Goal: Information Seeking & Learning: Find specific page/section

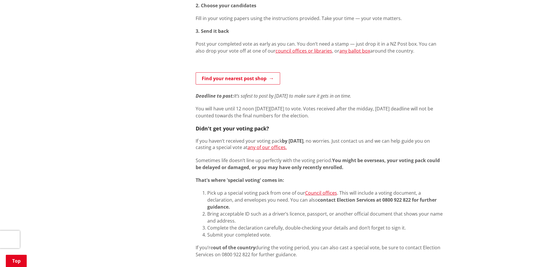
scroll to position [319, 0]
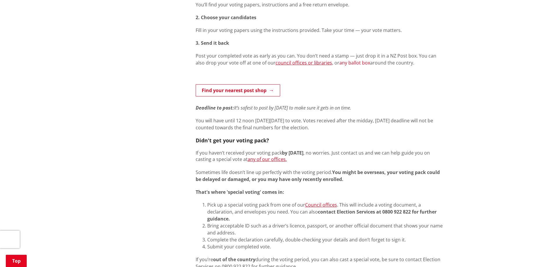
click at [344, 63] on link "any ballot box" at bounding box center [354, 63] width 31 height 6
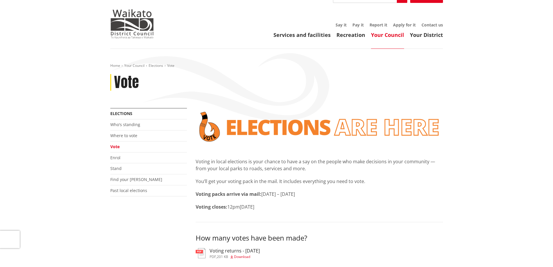
scroll to position [0, 0]
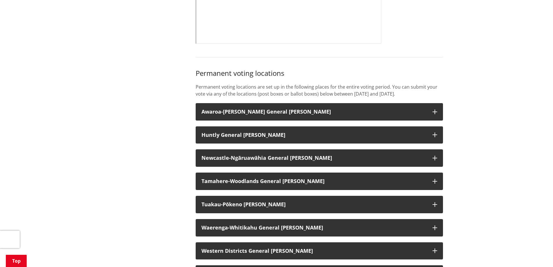
scroll to position [406, 0]
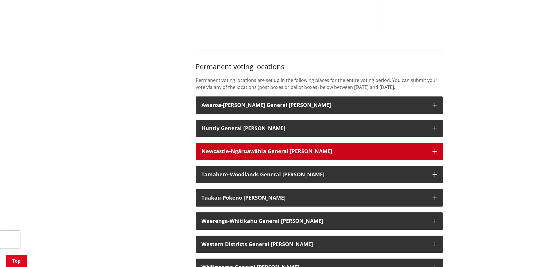
click at [435, 154] on icon "button" at bounding box center [434, 151] width 5 height 5
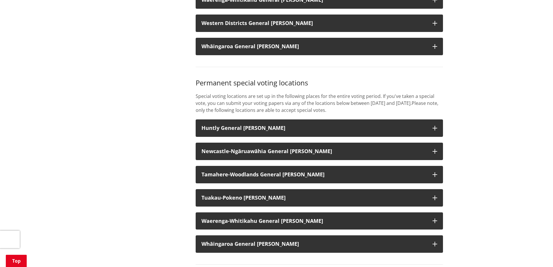
scroll to position [1161, 0]
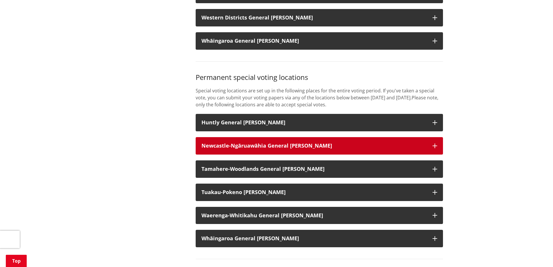
click at [435, 148] on icon "button" at bounding box center [434, 145] width 5 height 5
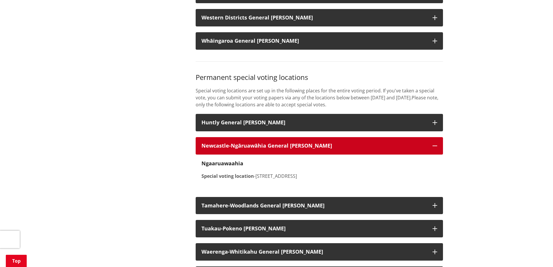
click at [435, 148] on icon "button" at bounding box center [434, 145] width 5 height 5
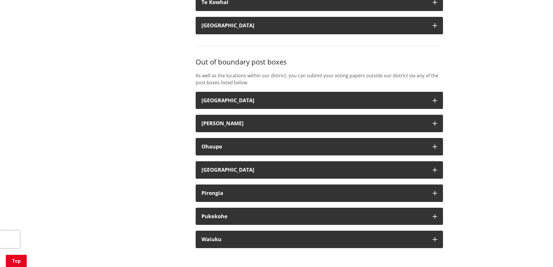
scroll to position [2032, 0]
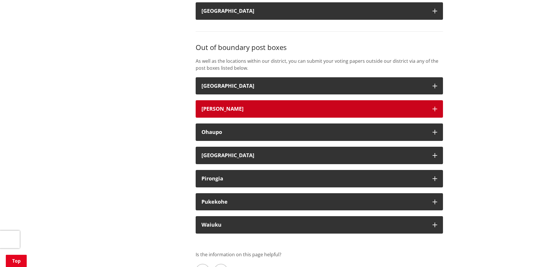
click at [436, 111] on icon "button" at bounding box center [434, 109] width 5 height 5
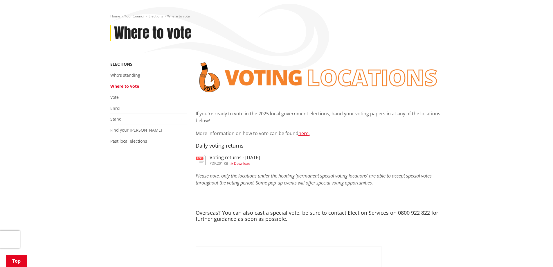
scroll to position [0, 0]
